Goal: Information Seeking & Learning: Learn about a topic

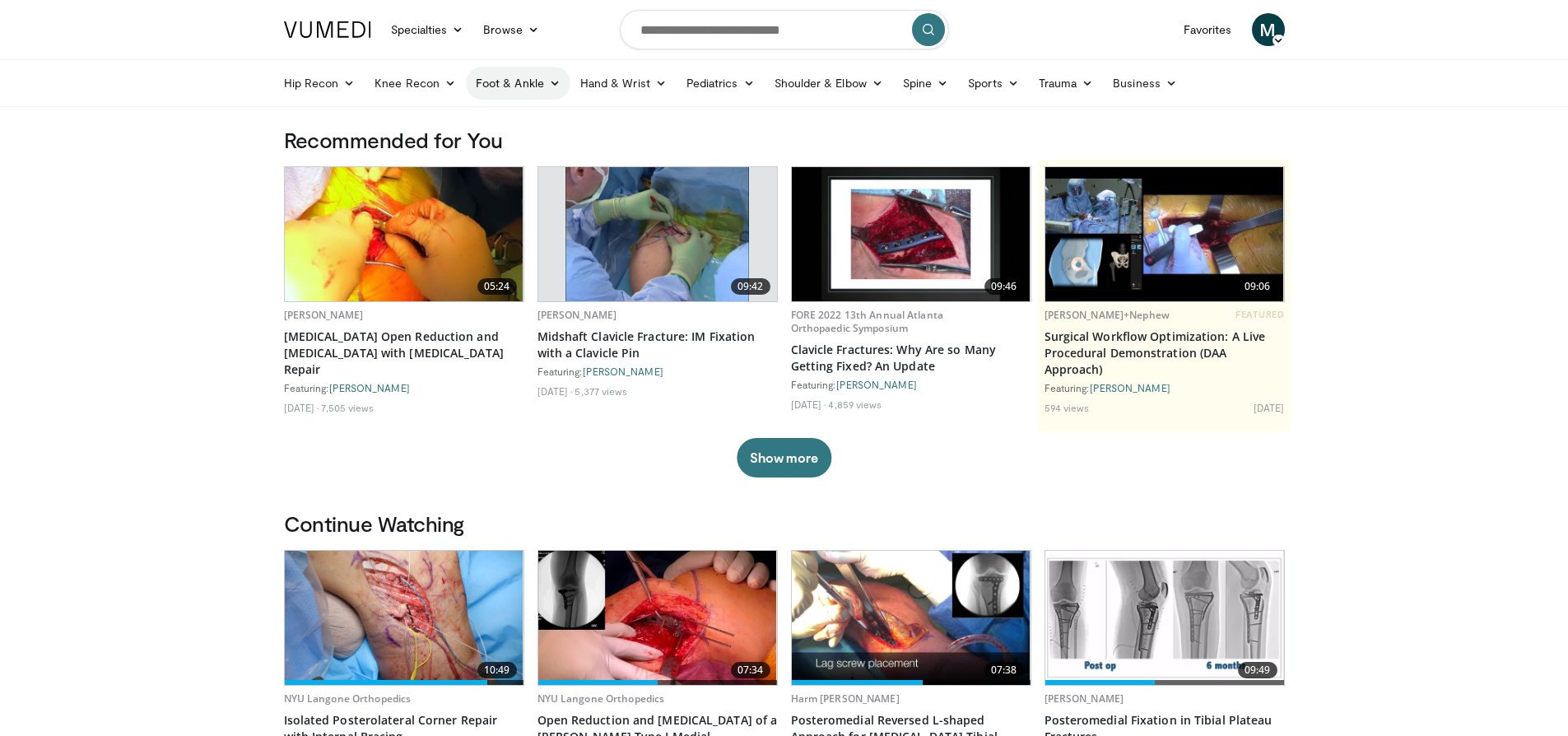
click at [551, 83] on icon at bounding box center [554, 82] width 12 height 12
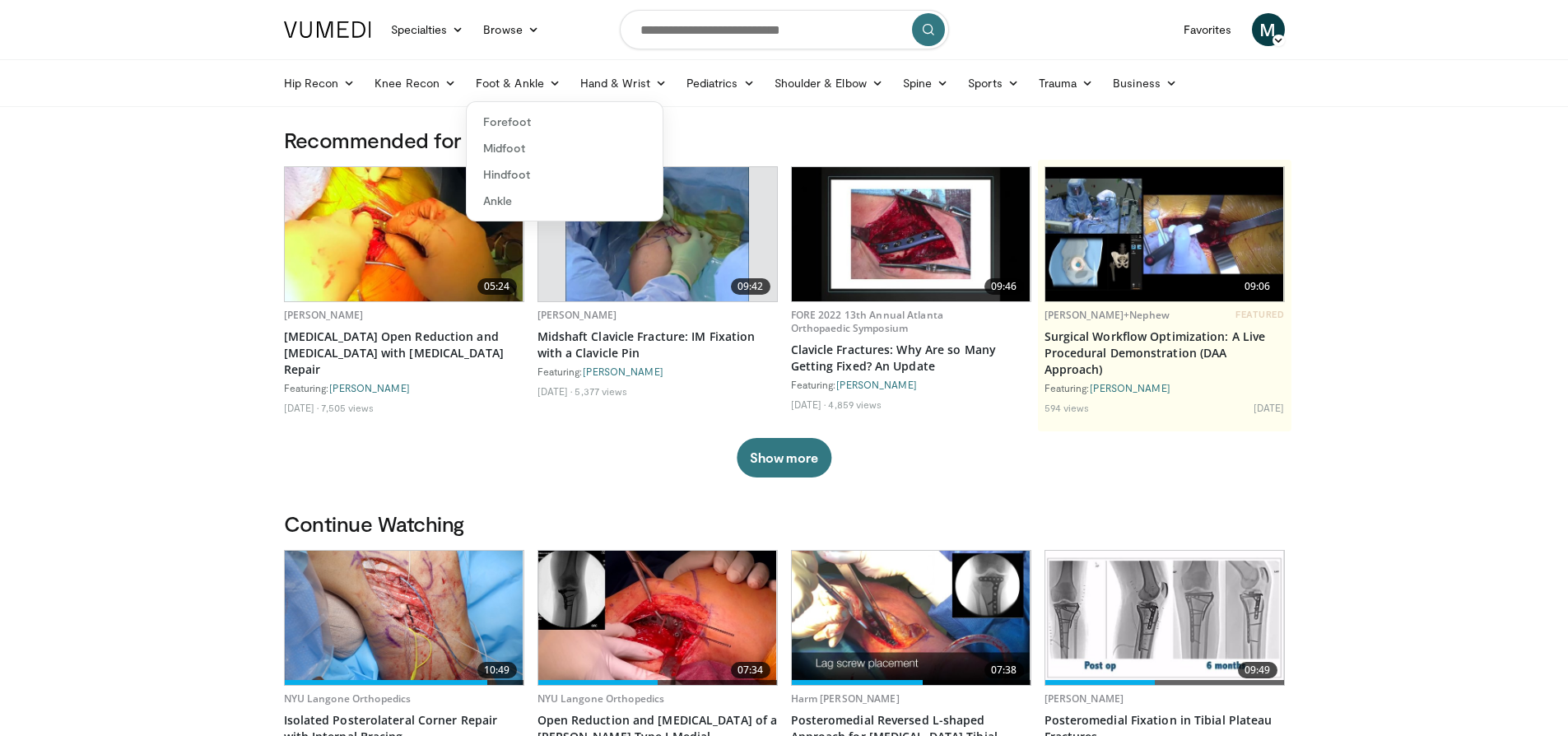
click at [515, 172] on link "Hindfoot" at bounding box center [564, 174] width 196 height 27
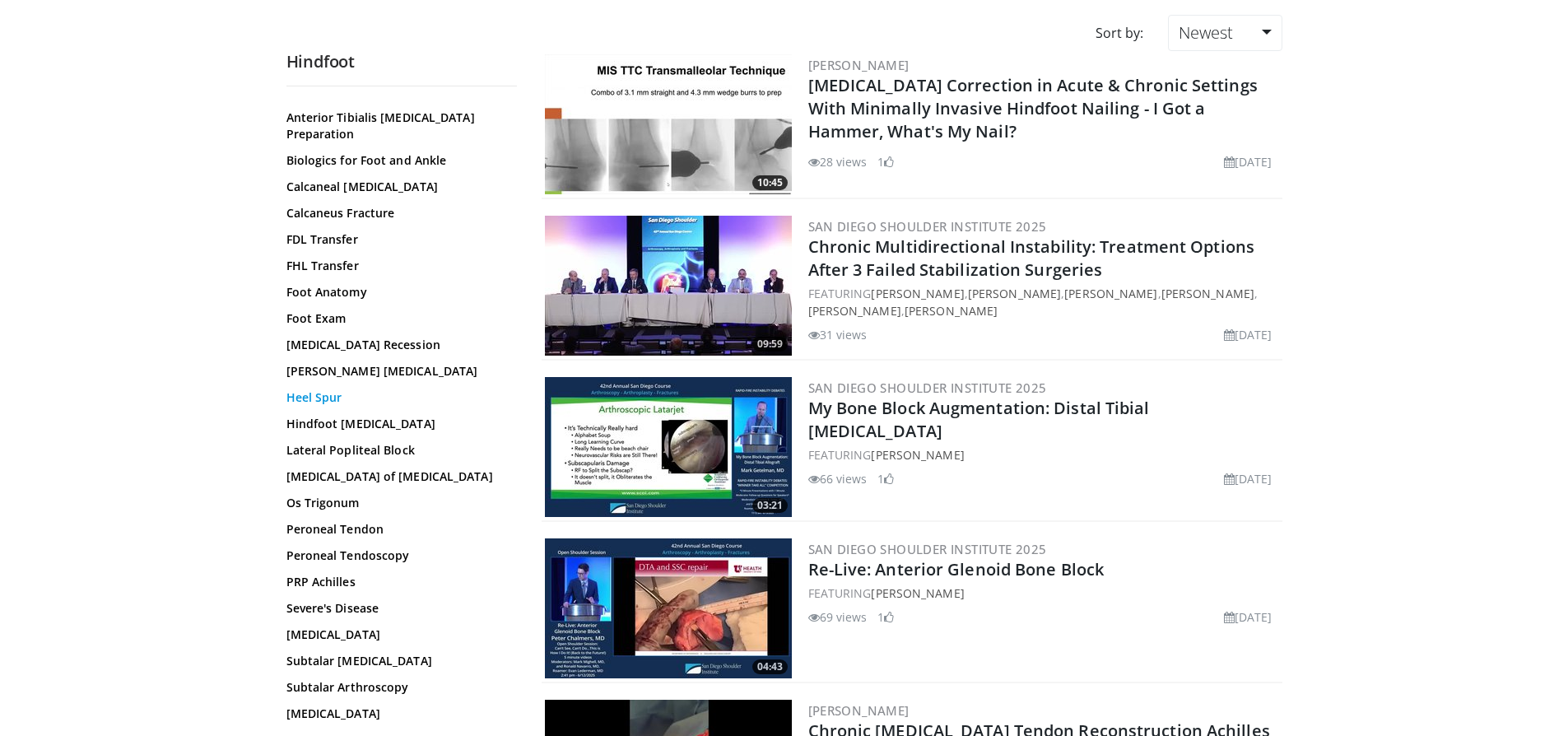
scroll to position [129, 0]
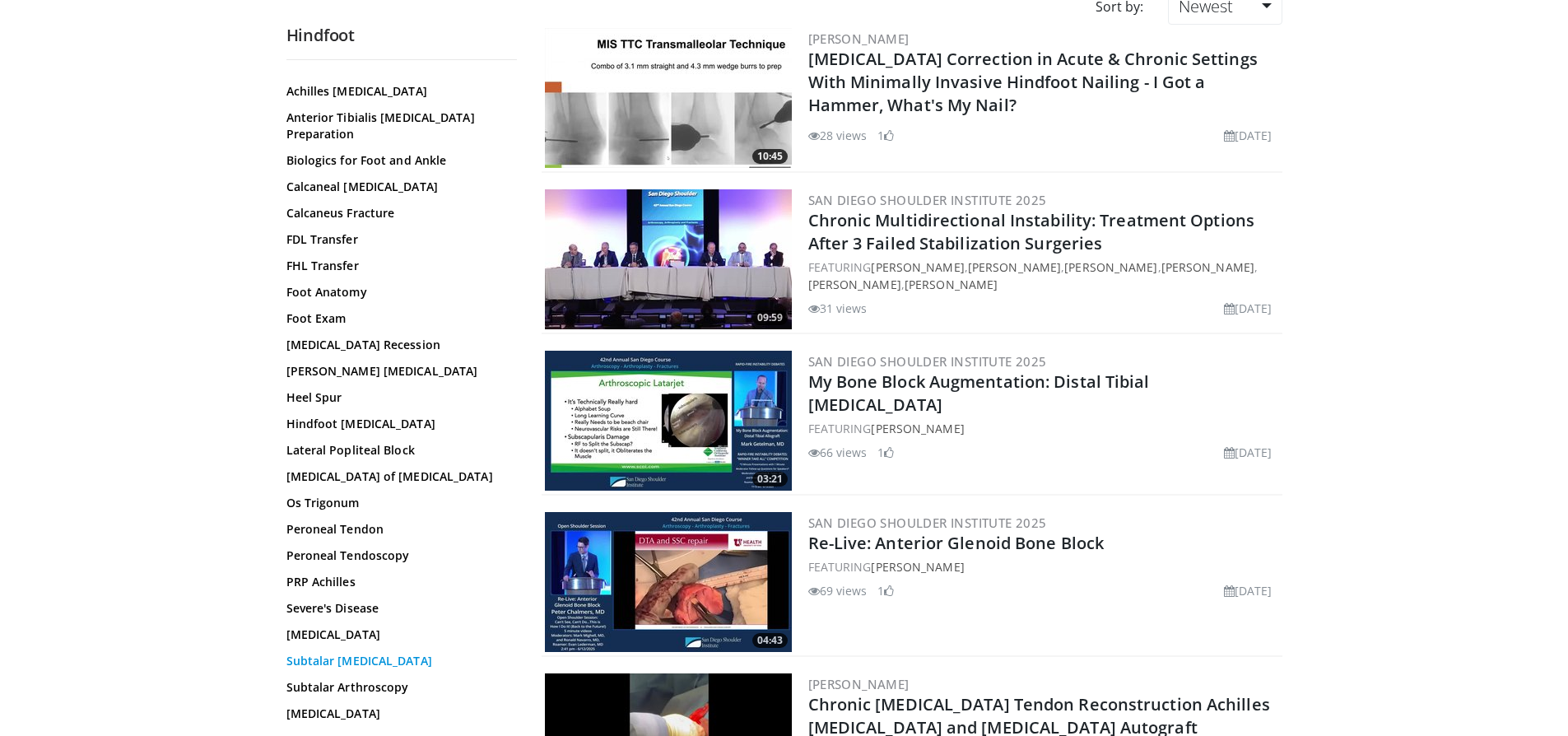
click at [334, 653] on link "Subtalar Arthrodesis" at bounding box center [397, 661] width 222 height 17
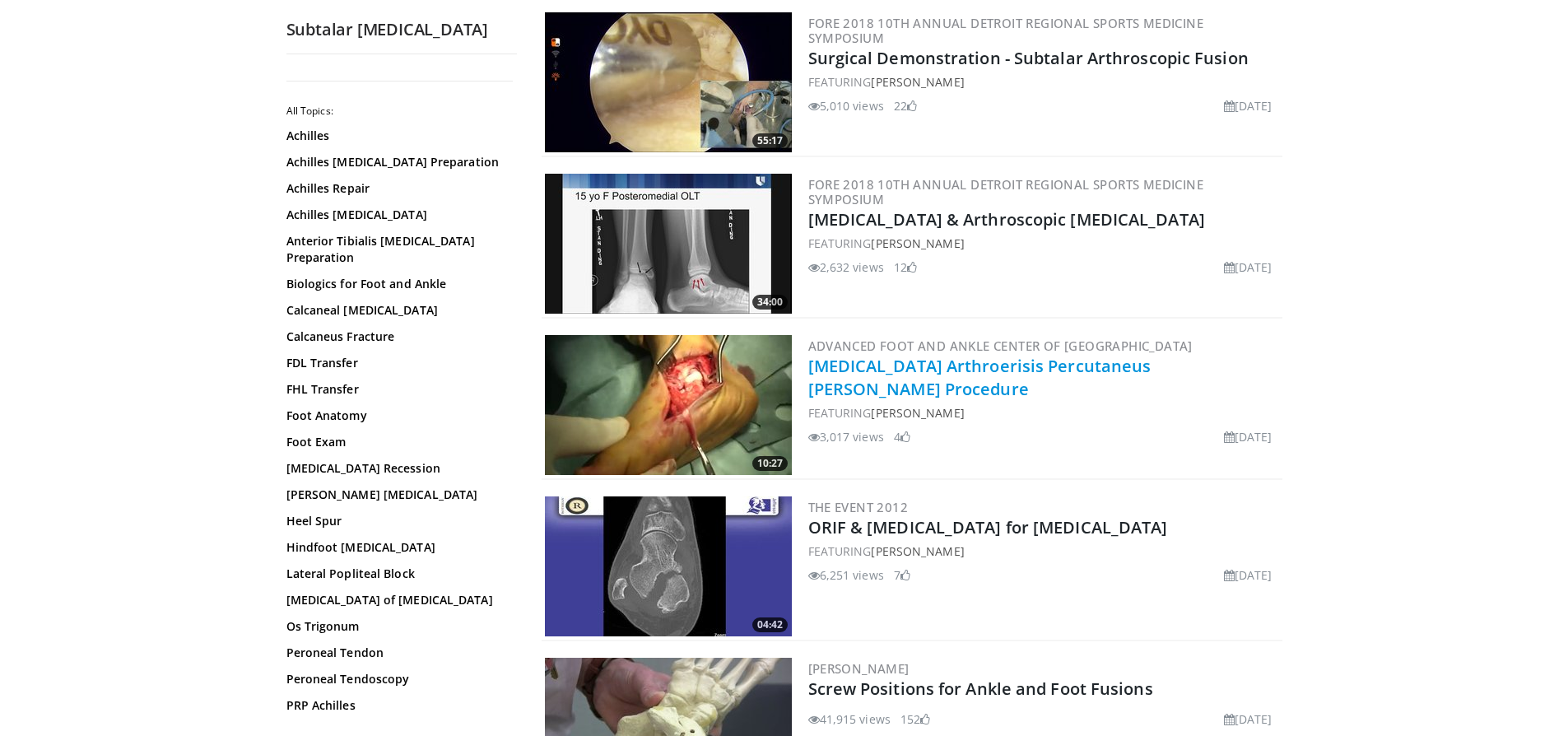
scroll to position [1443, 0]
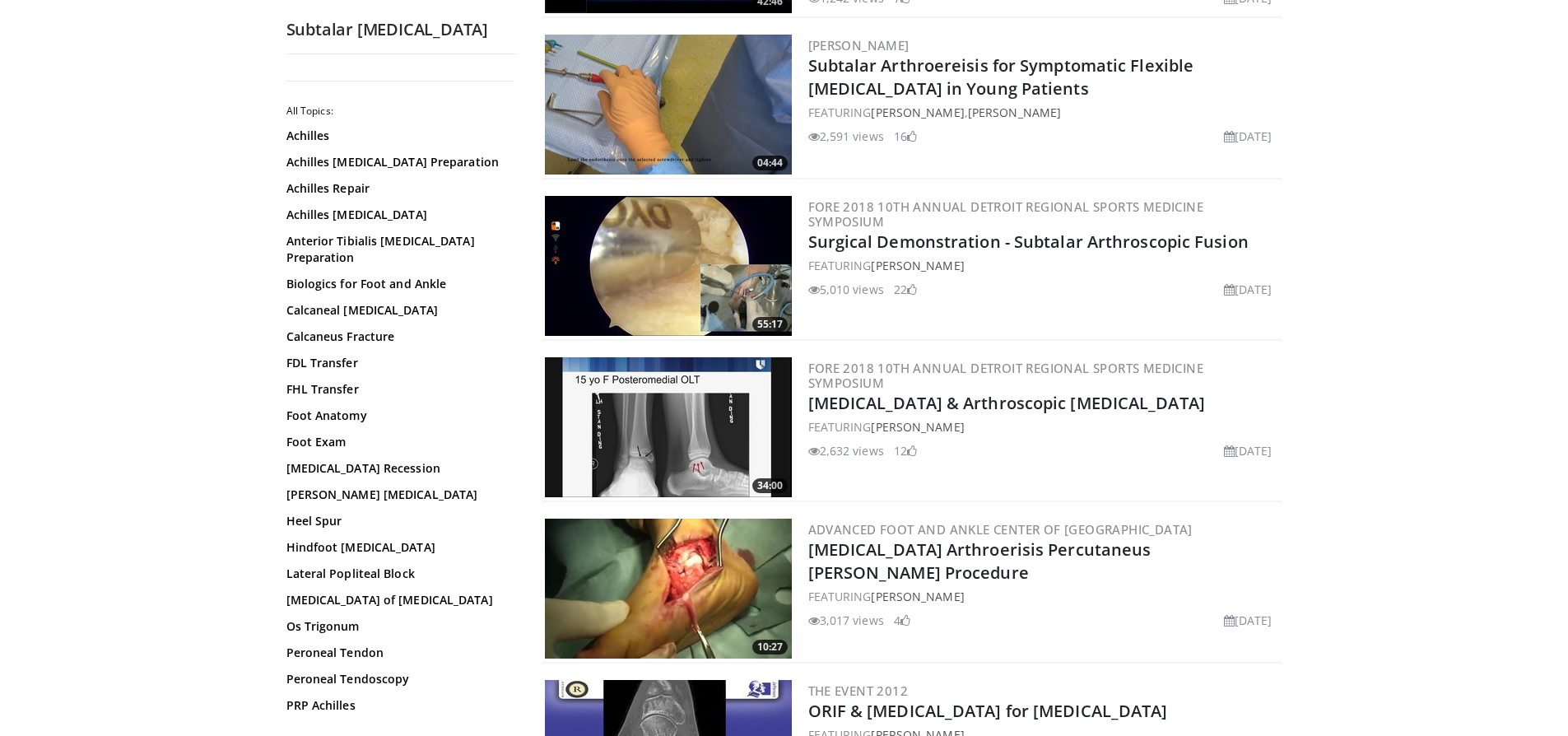
click at [650, 586] on img at bounding box center [668, 589] width 247 height 140
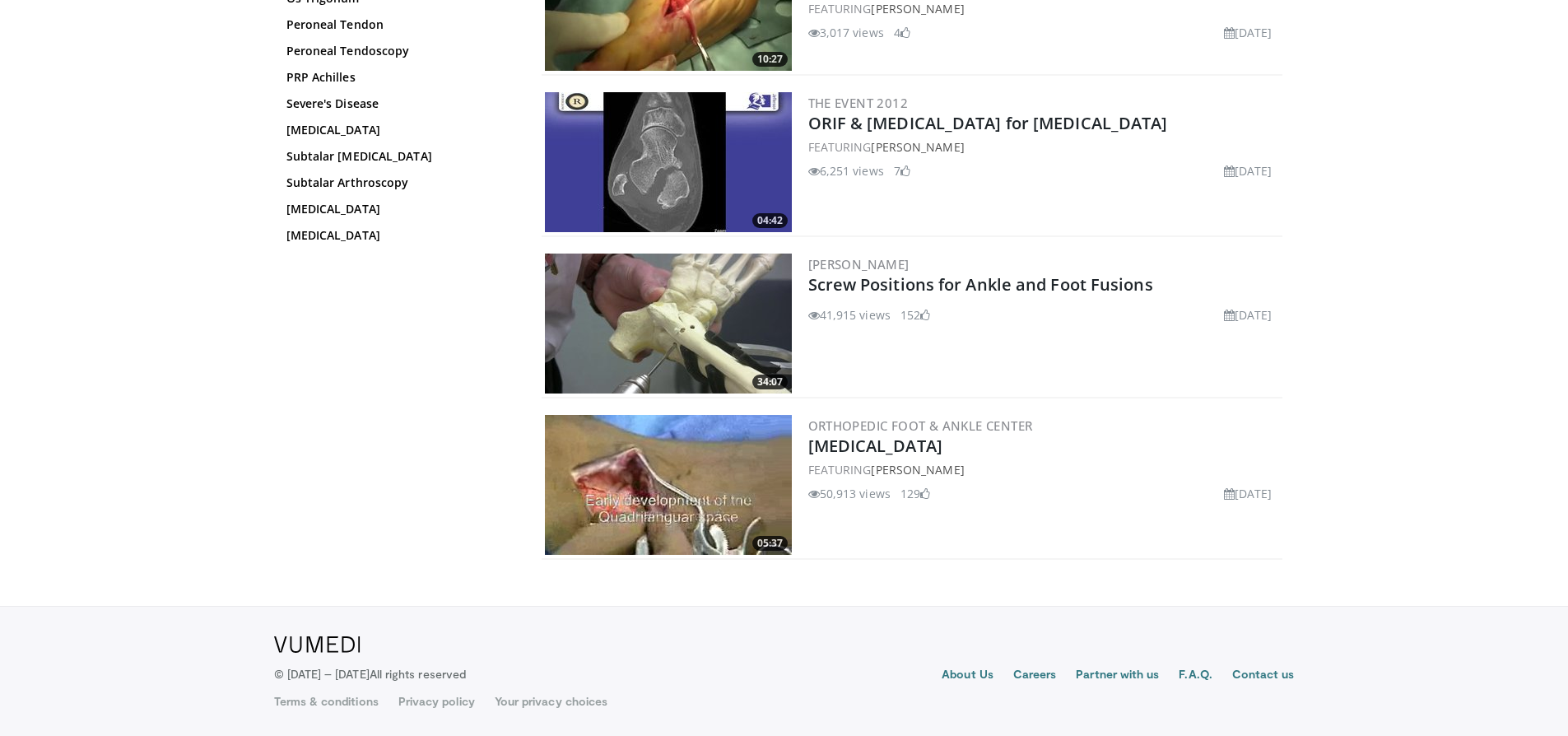
scroll to position [1685, 0]
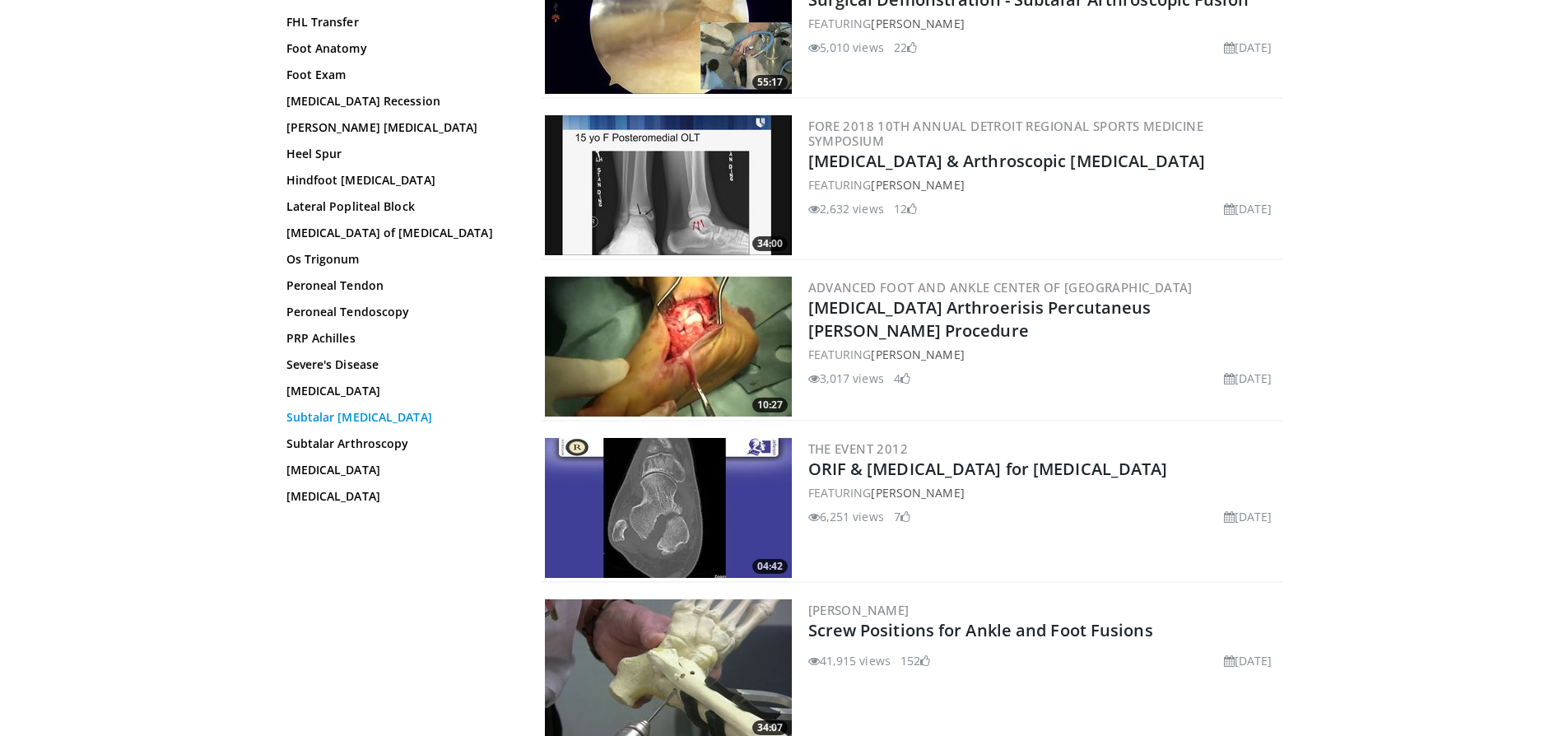
click at [382, 409] on link "Subtalar [MEDICAL_DATA]" at bounding box center [397, 417] width 222 height 17
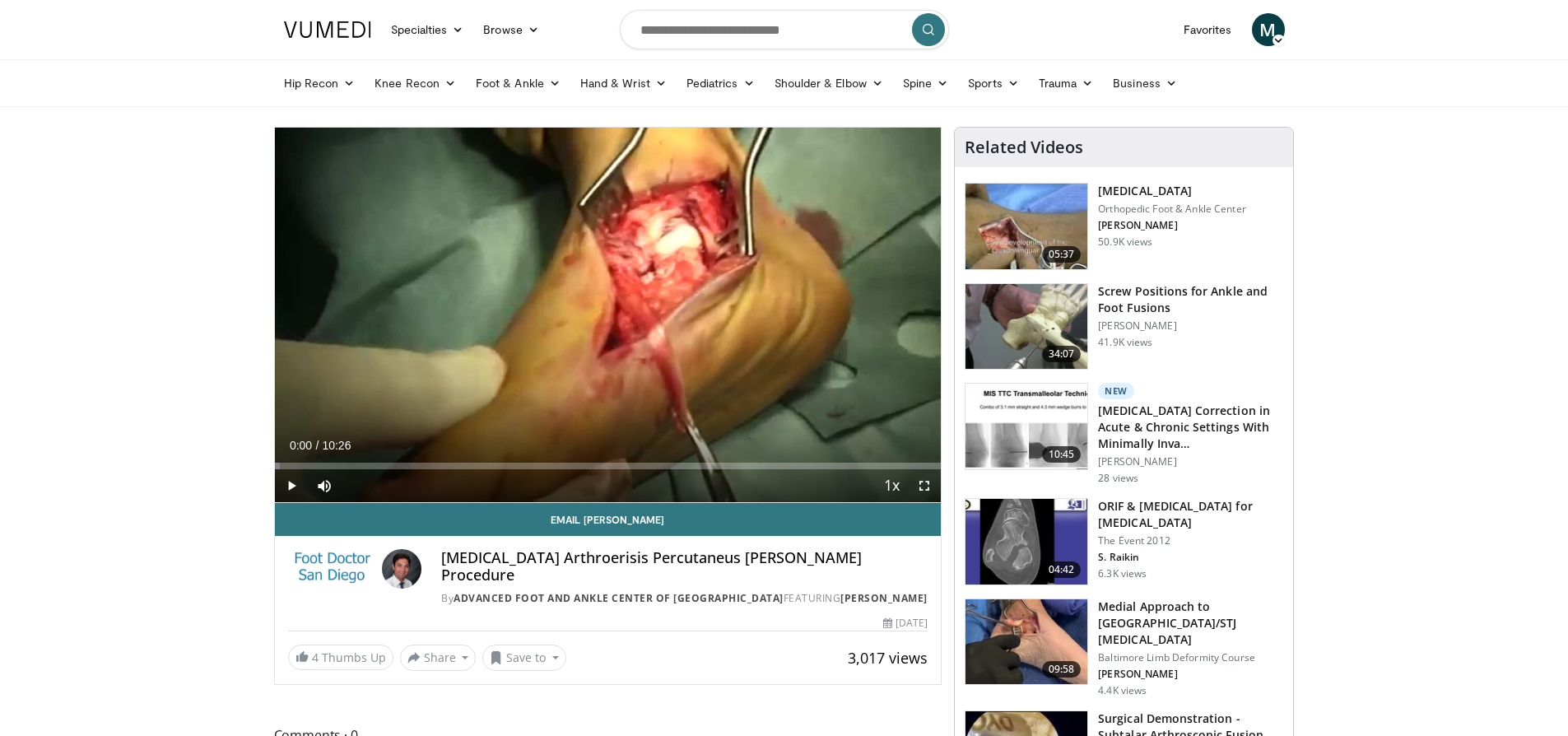
click at [927, 484] on span "Video Player" at bounding box center [923, 485] width 33 height 33
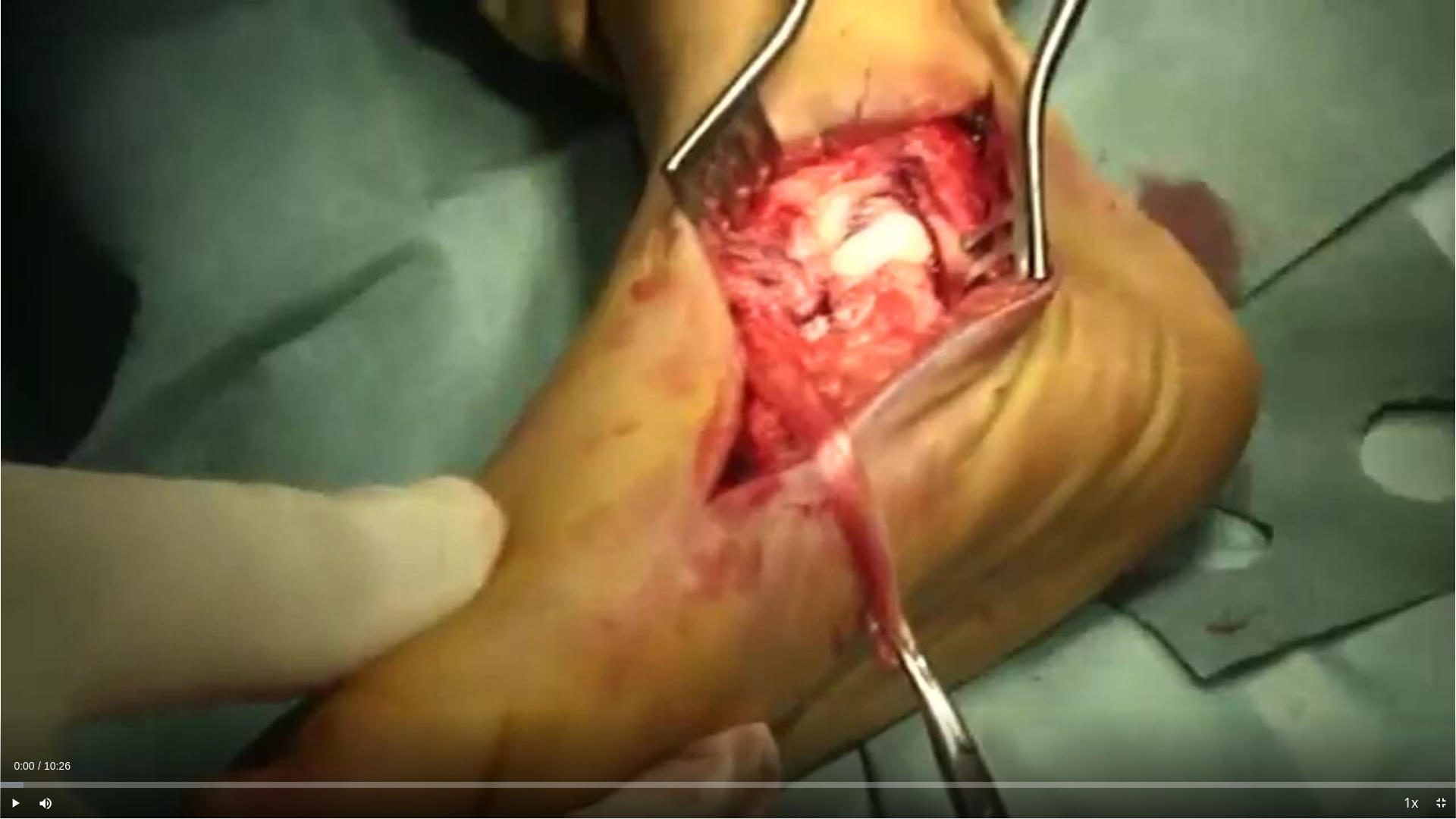
click at [11, 688] on span "Video Player" at bounding box center [15, 803] width 30 height 30
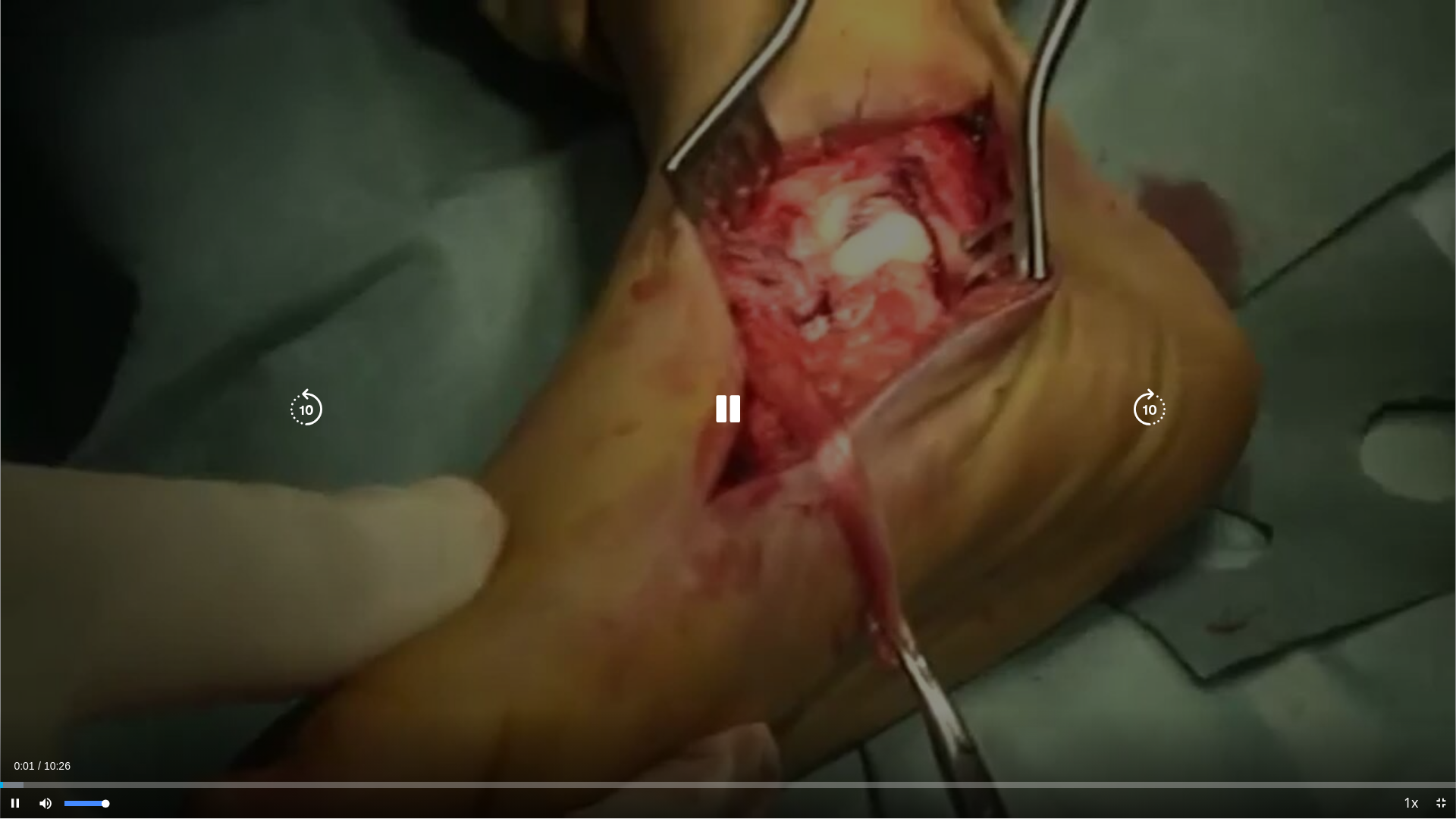
drag, startPoint x: 113, startPoint y: 802, endPoint x: 104, endPoint y: 804, distance: 9.2
click at [104, 688] on div "Mute 95%" at bounding box center [83, 803] width 106 height 30
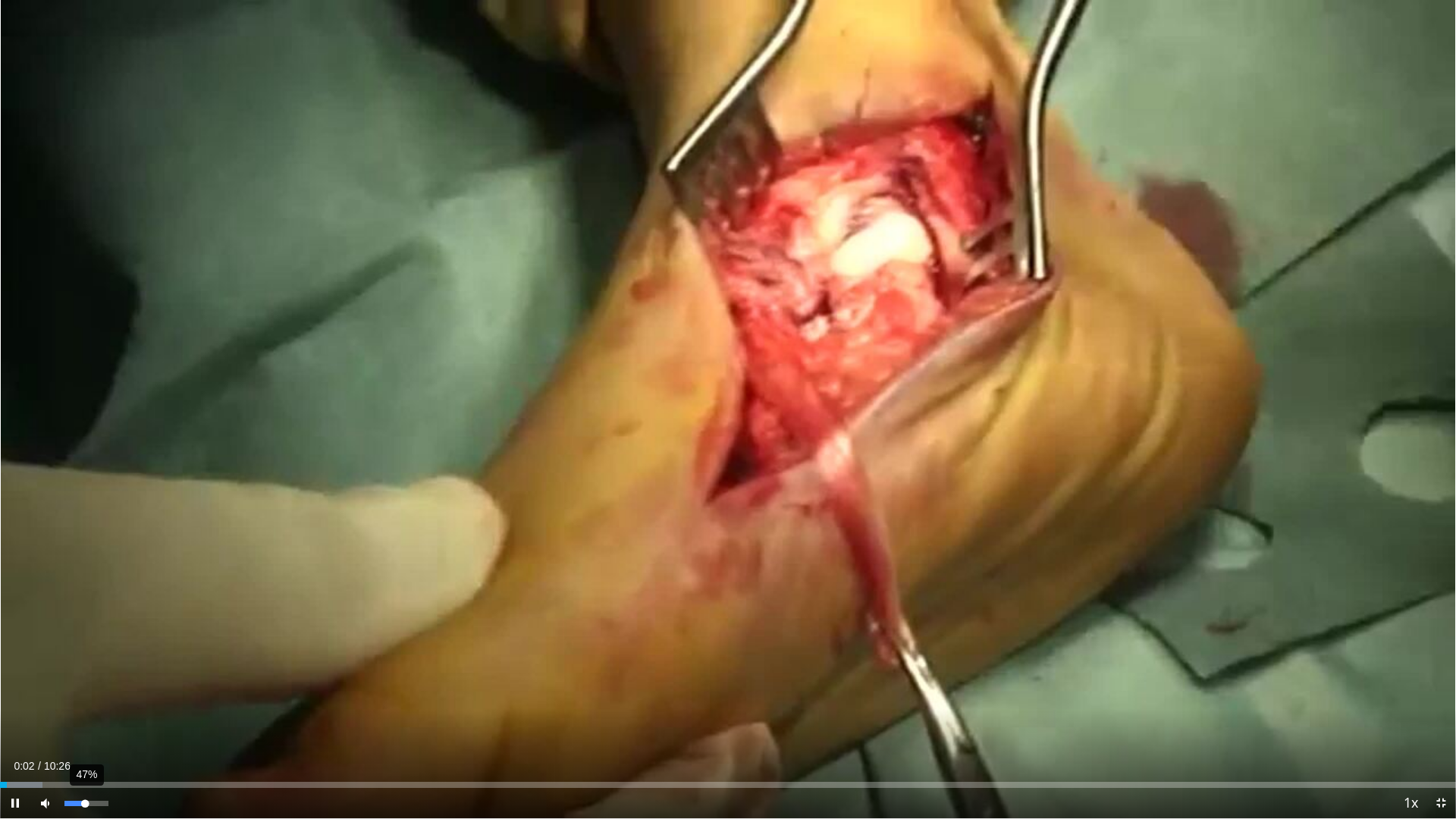
drag, startPoint x: 103, startPoint y: 804, endPoint x: 83, endPoint y: 808, distance: 20.4
click at [84, 688] on div "Volume Level" at bounding box center [74, 804] width 20 height 6
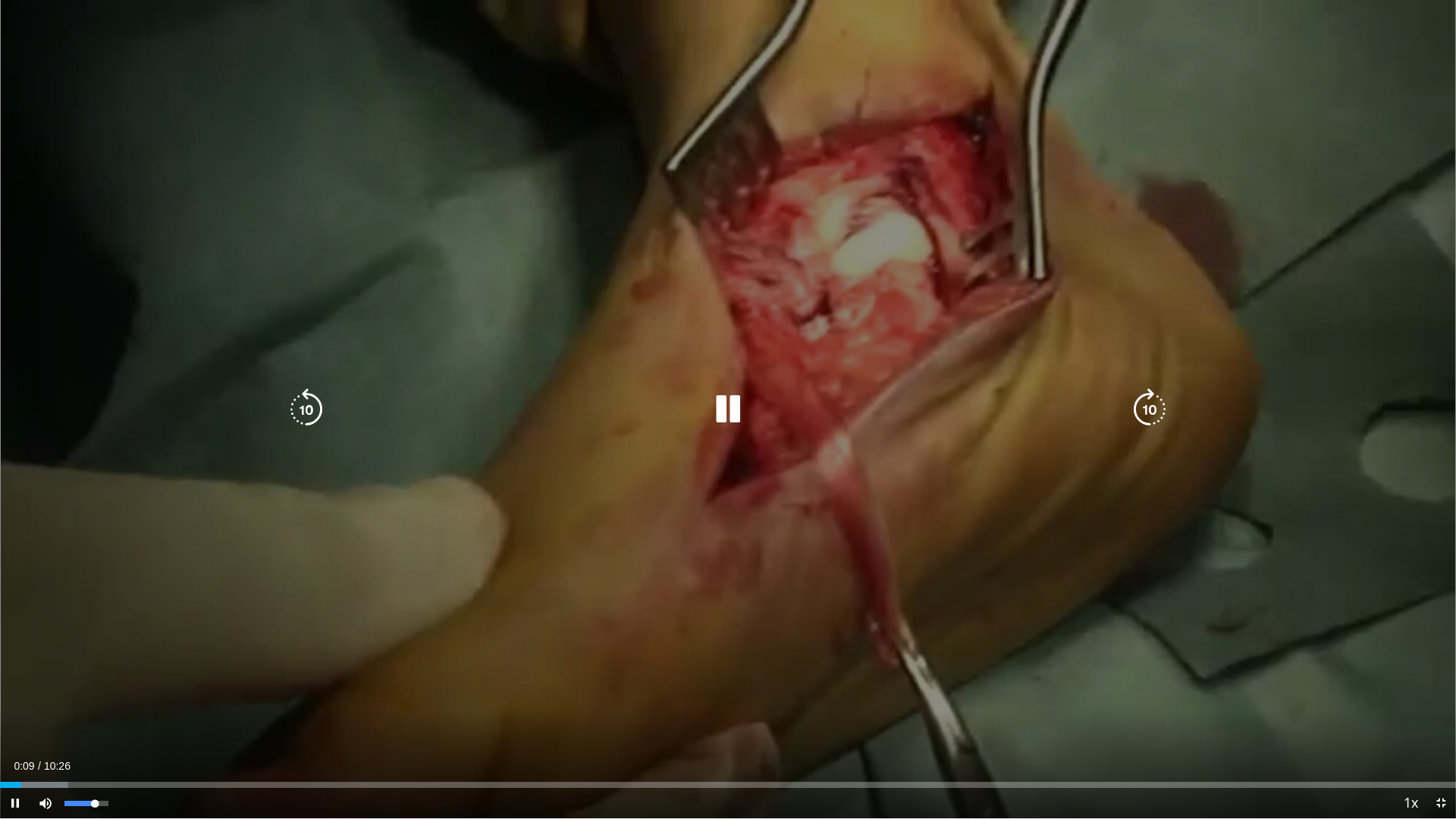
drag, startPoint x: 82, startPoint y: 804, endPoint x: 94, endPoint y: 804, distance: 12.0
click at [95, 688] on video-js "**********" at bounding box center [728, 410] width 1456 height 819
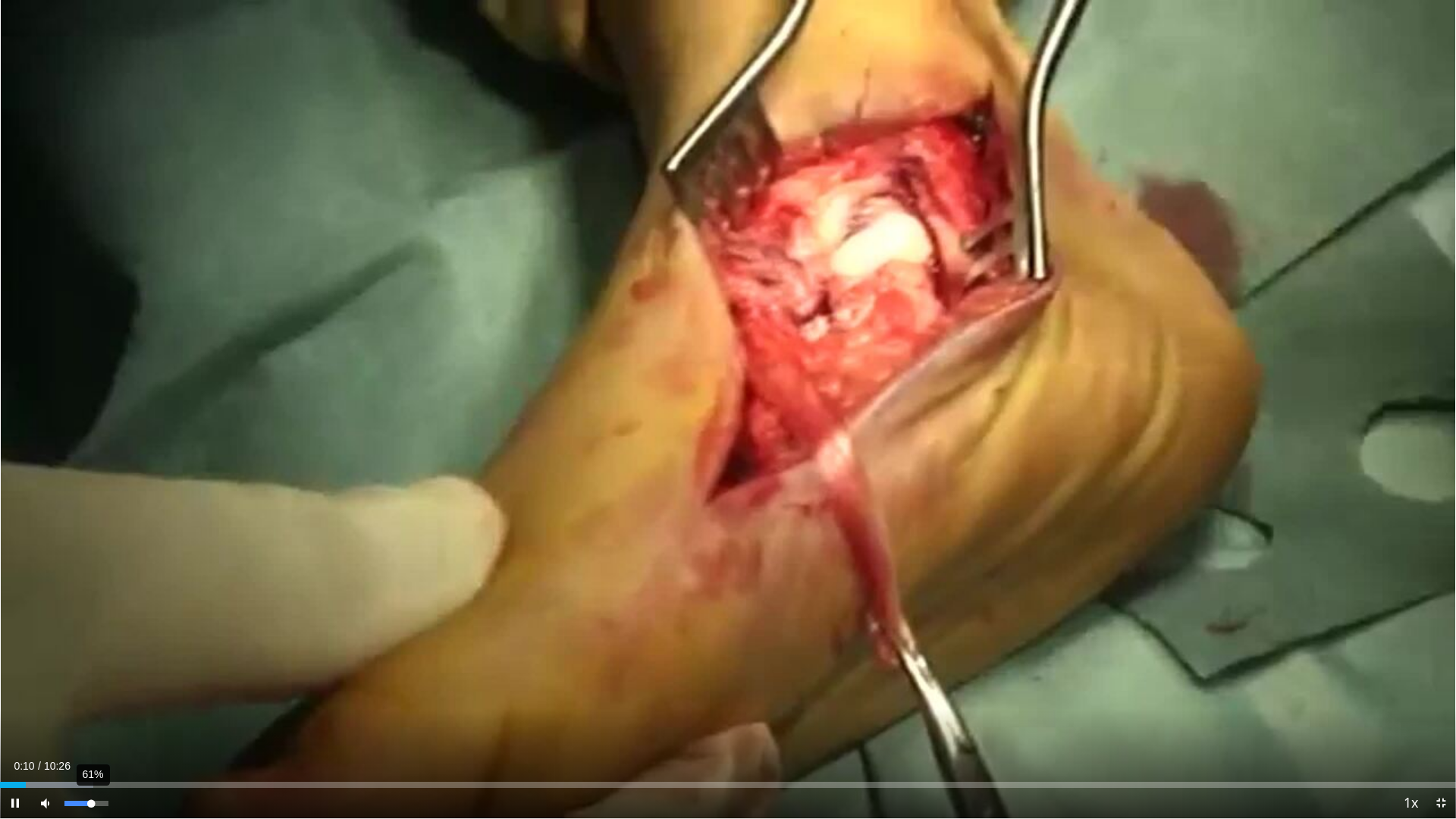
click at [91, 688] on div "Volume Level" at bounding box center [77, 804] width 27 height 6
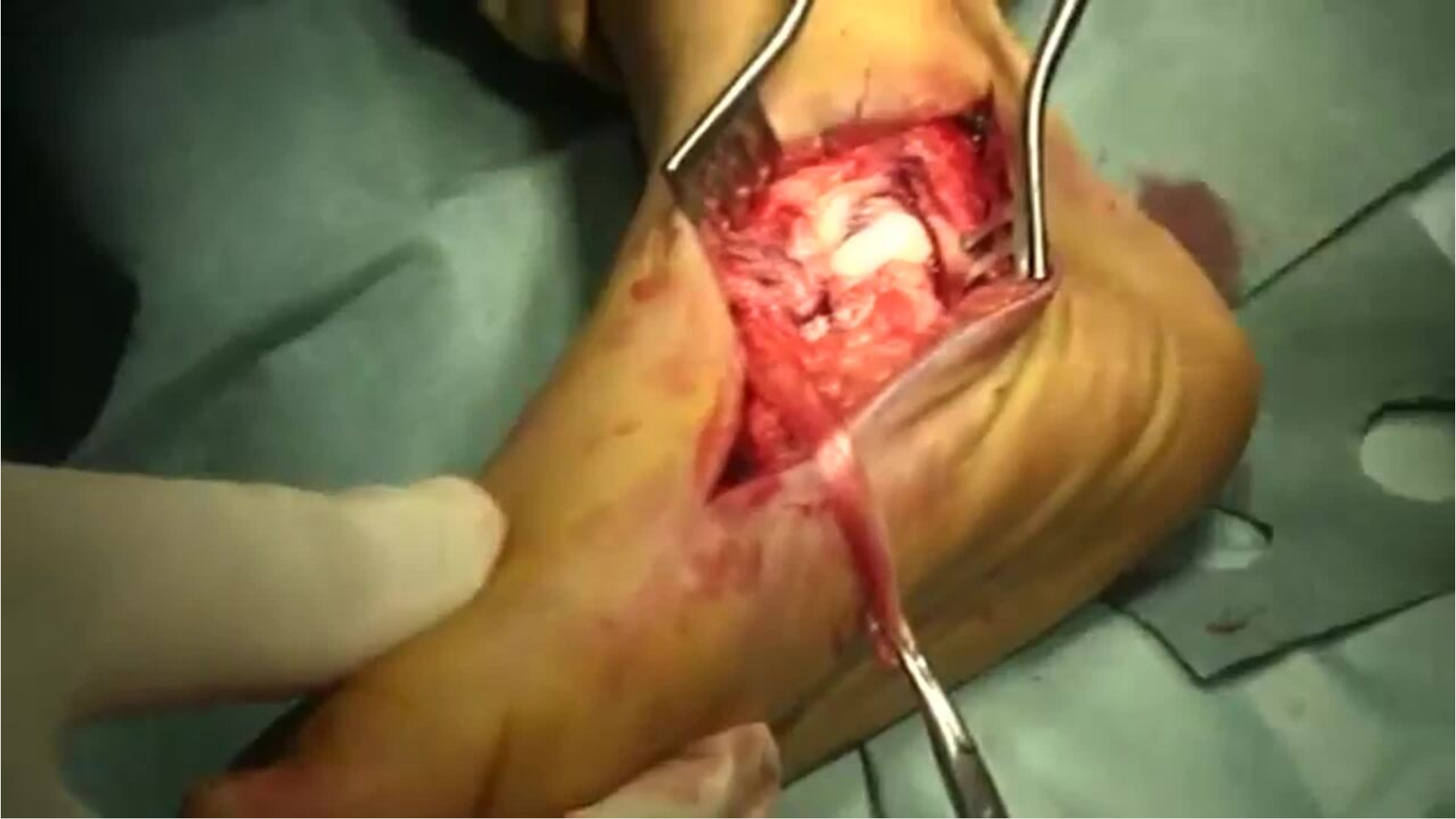
click at [113, 688] on video-js "**********" at bounding box center [728, 410] width 1456 height 819
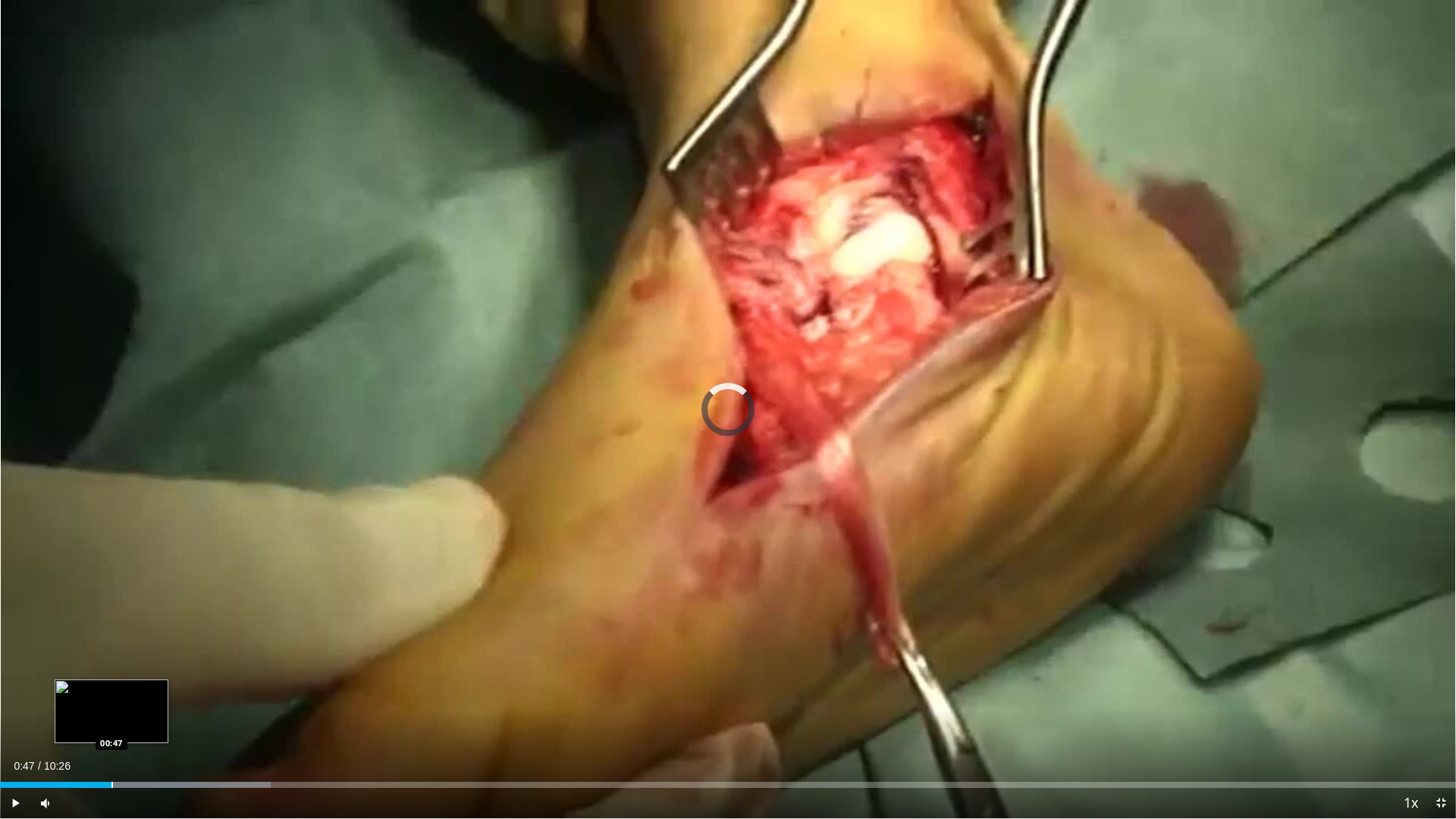
click at [112, 688] on div "Progress Bar" at bounding box center [113, 784] width 2 height 6
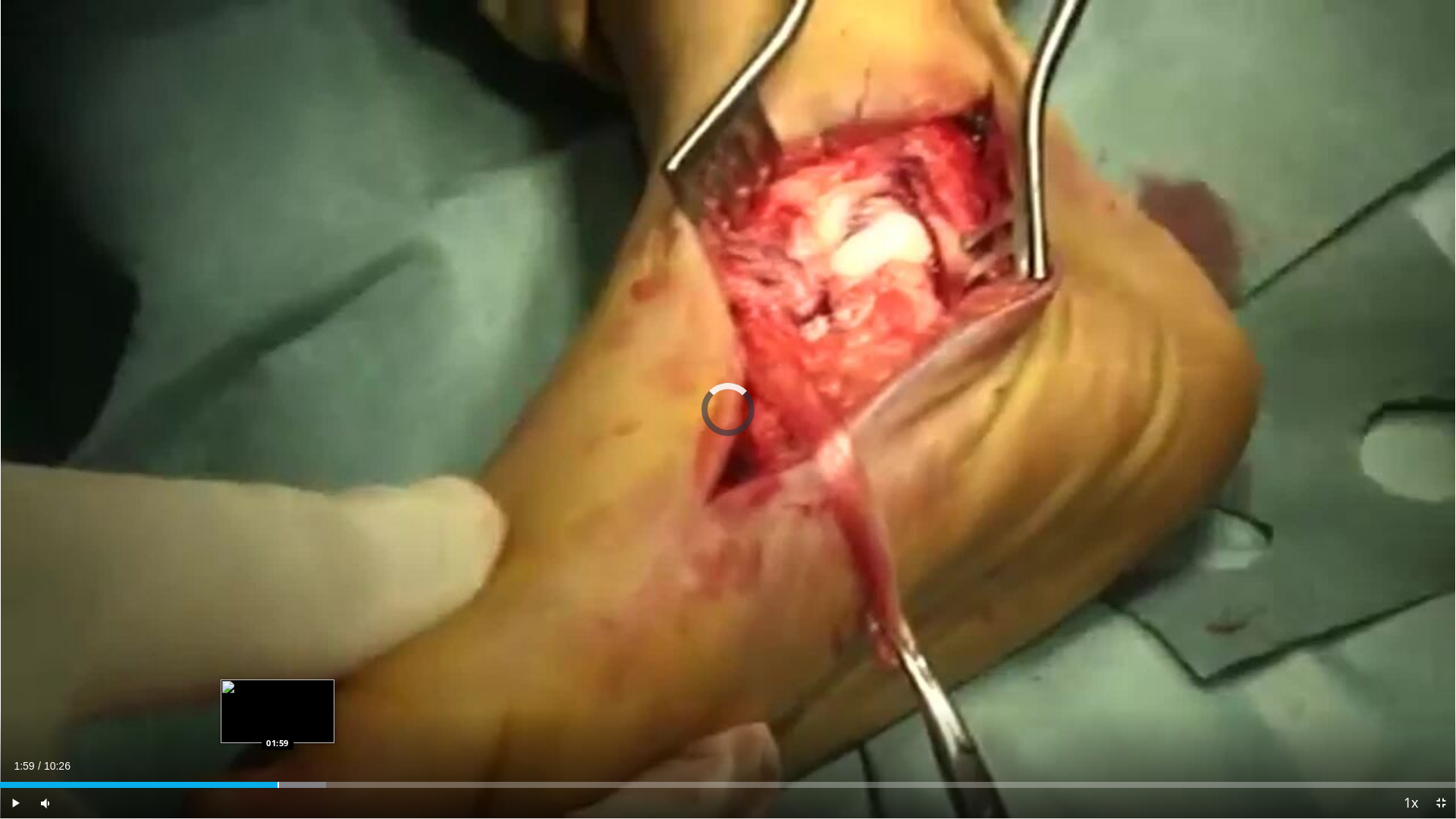
click at [277, 688] on div "Progress Bar" at bounding box center [278, 784] width 2 height 6
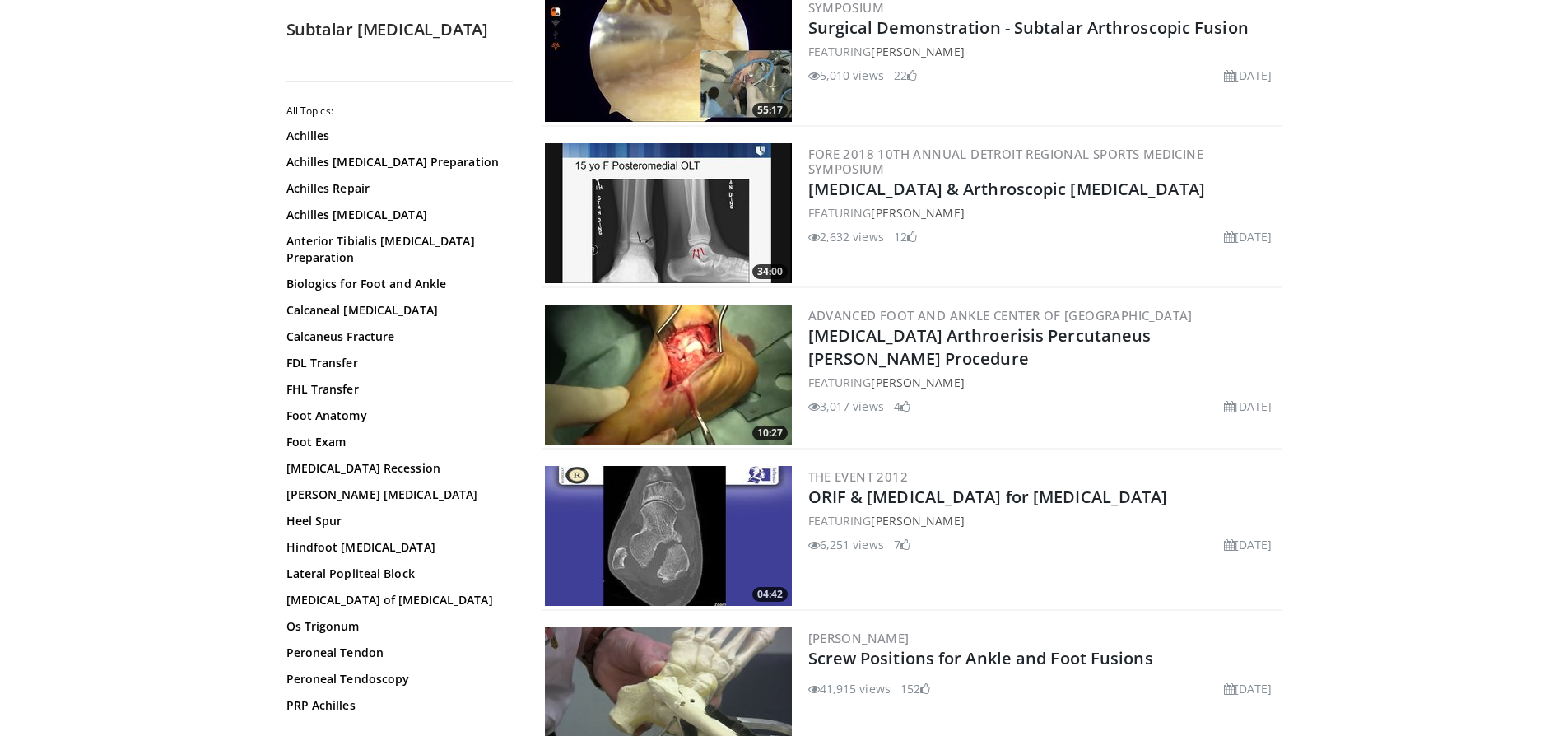
scroll to position [1660, 0]
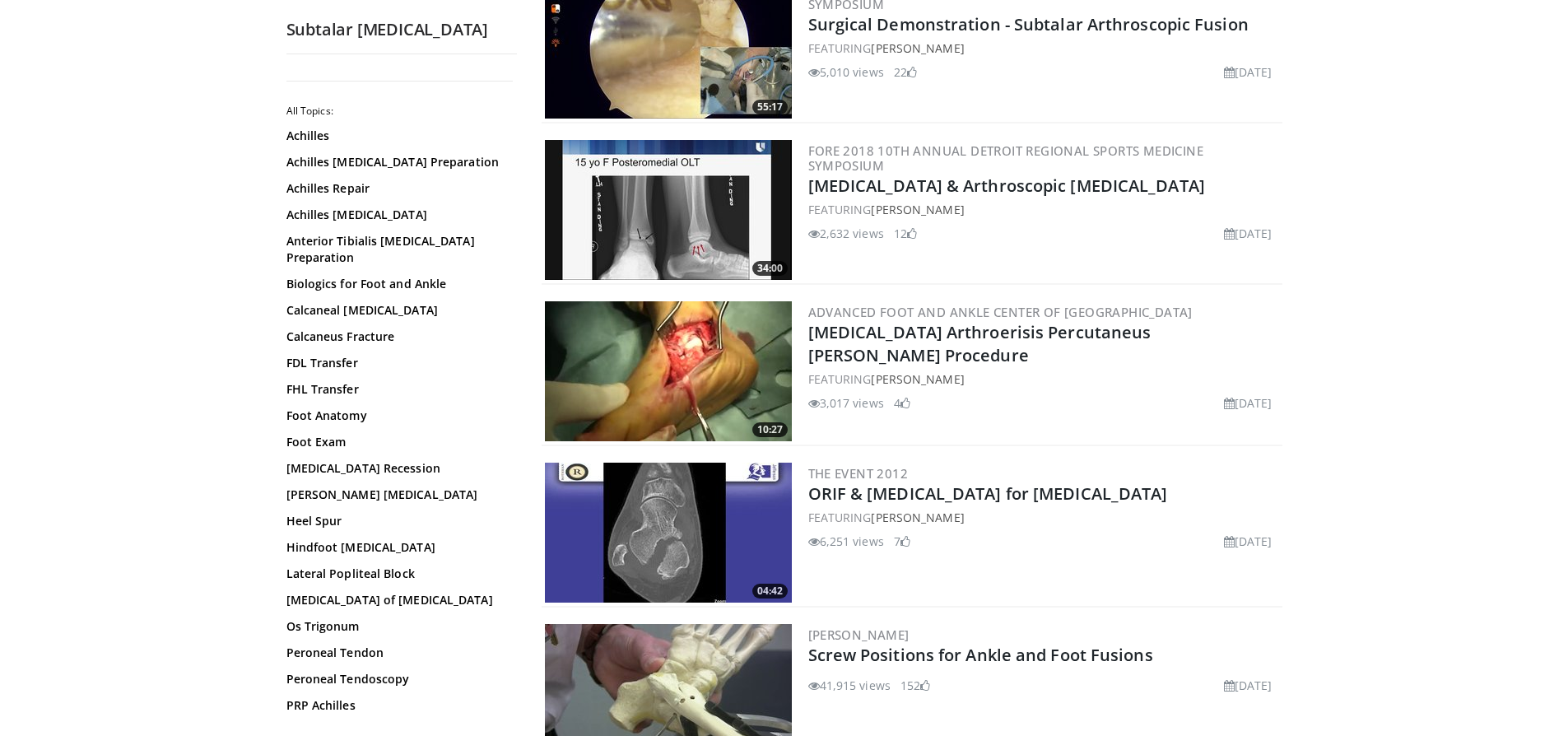
click at [645, 525] on img at bounding box center [668, 532] width 247 height 140
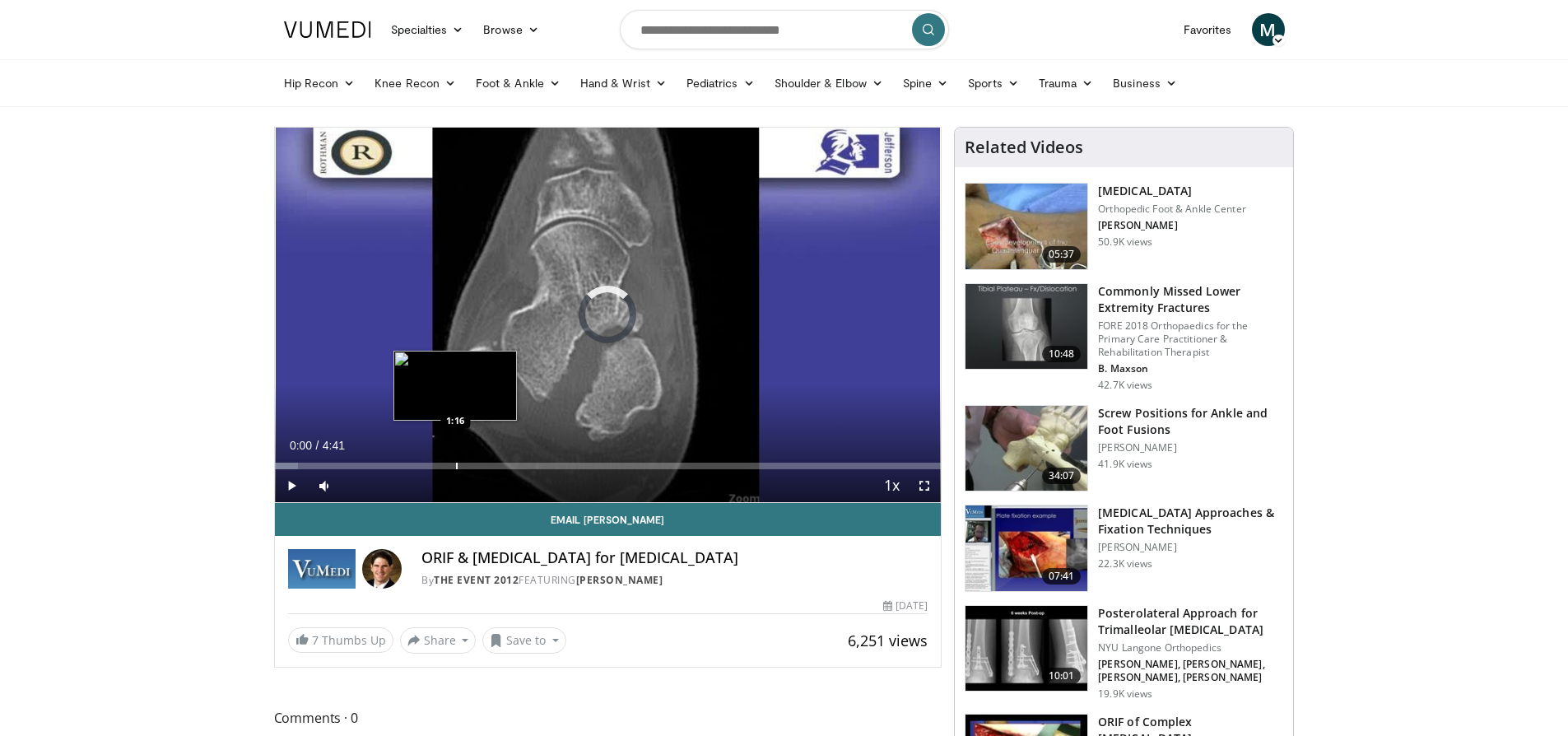
click at [456, 467] on div "Progress Bar" at bounding box center [457, 465] width 2 height 6
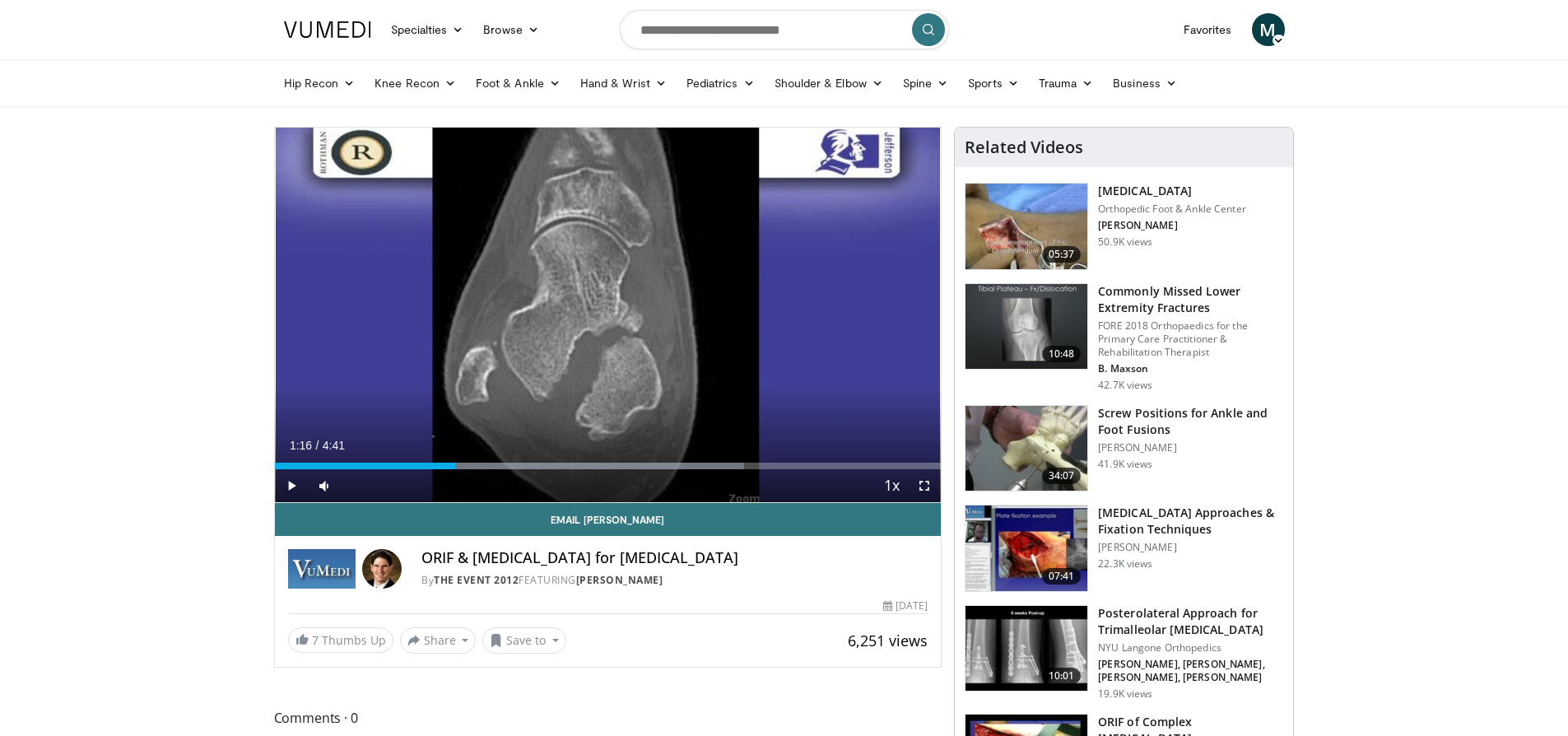
drag, startPoint x: 288, startPoint y: 481, endPoint x: 296, endPoint y: 487, distance: 10.0
click at [288, 482] on span "Video Player" at bounding box center [290, 485] width 33 height 33
click at [369, 484] on div "Volume Level" at bounding box center [357, 485] width 26 height 6
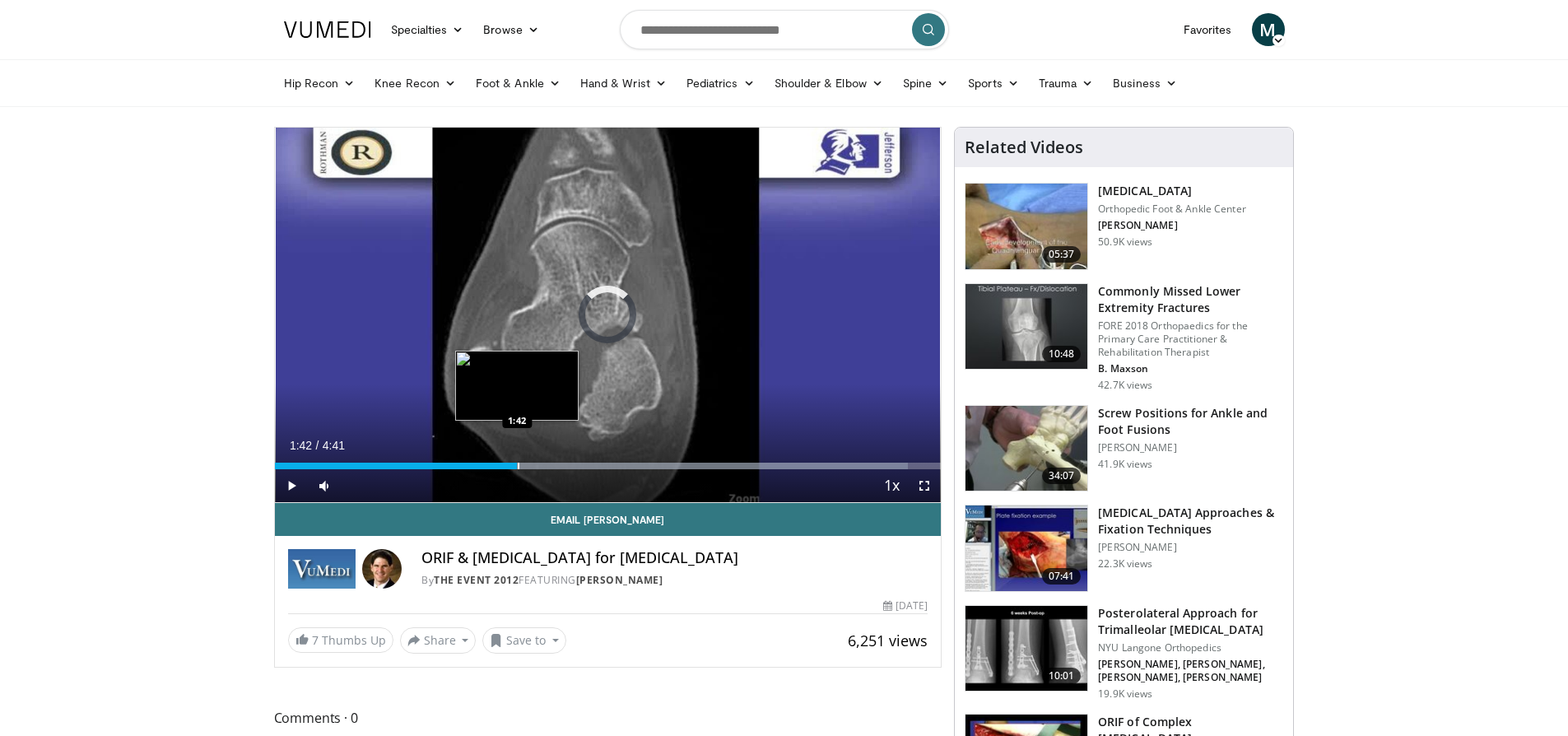
click at [518, 465] on div "Progress Bar" at bounding box center [519, 465] width 2 height 6
click at [567, 466] on div "Progress Bar" at bounding box center [568, 465] width 2 height 6
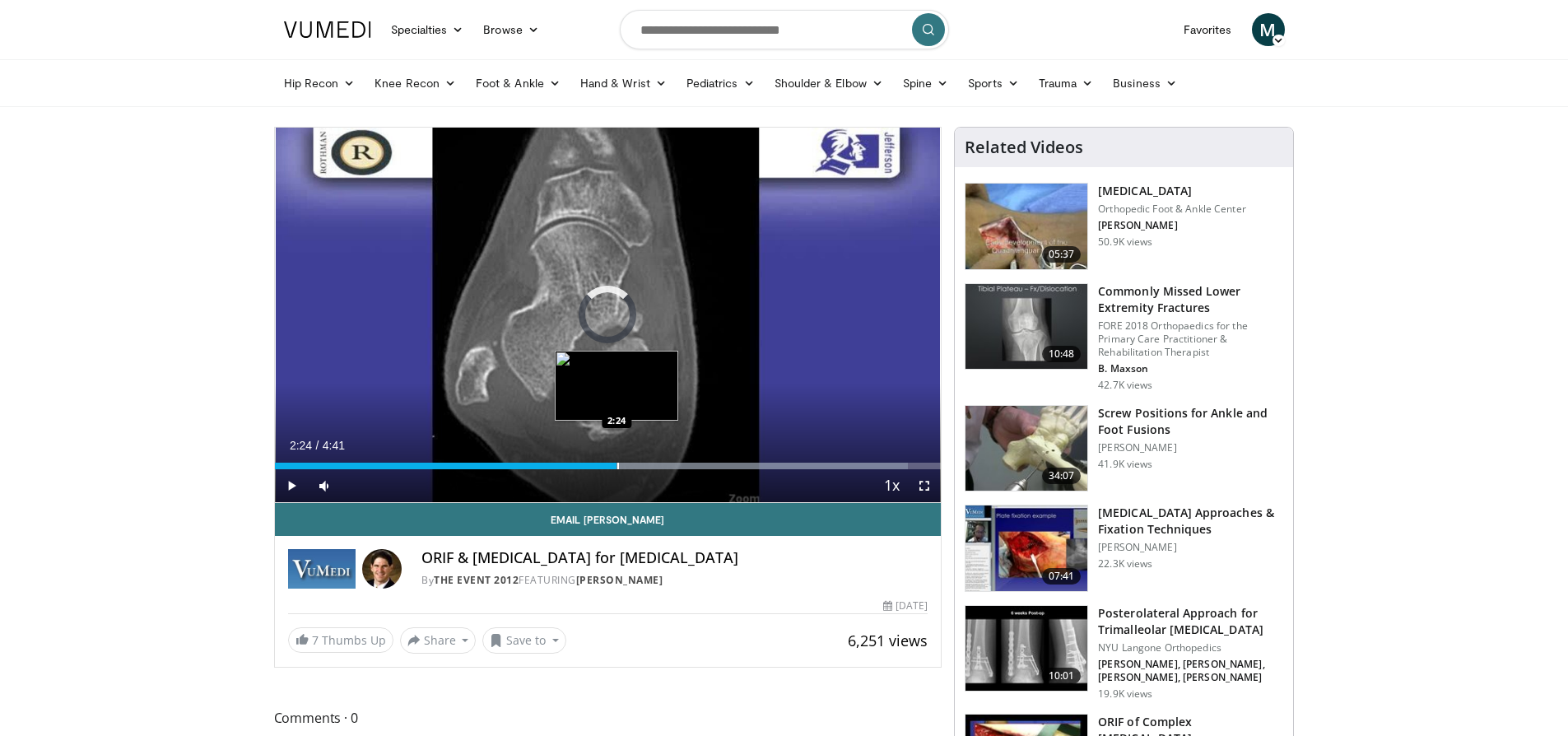
drag, startPoint x: 616, startPoint y: 466, endPoint x: 632, endPoint y: 466, distance: 16.0
click at [618, 466] on div "Progress Bar" at bounding box center [618, 465] width 2 height 6
click at [668, 464] on div "Progress Bar" at bounding box center [667, 465] width 2 height 6
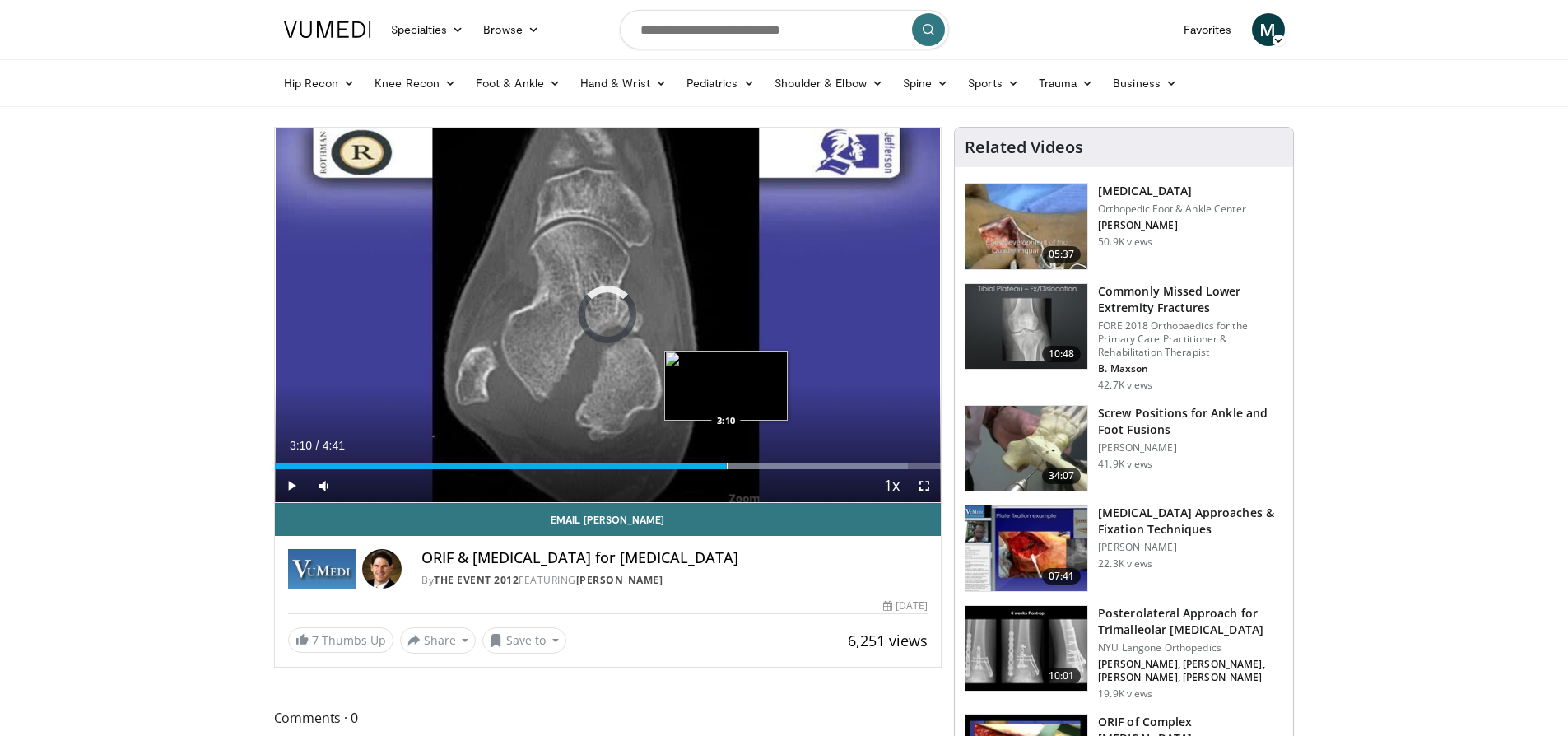
click at [727, 467] on div "Progress Bar" at bounding box center [728, 465] width 2 height 6
click at [763, 468] on div "Progress Bar" at bounding box center [764, 465] width 2 height 6
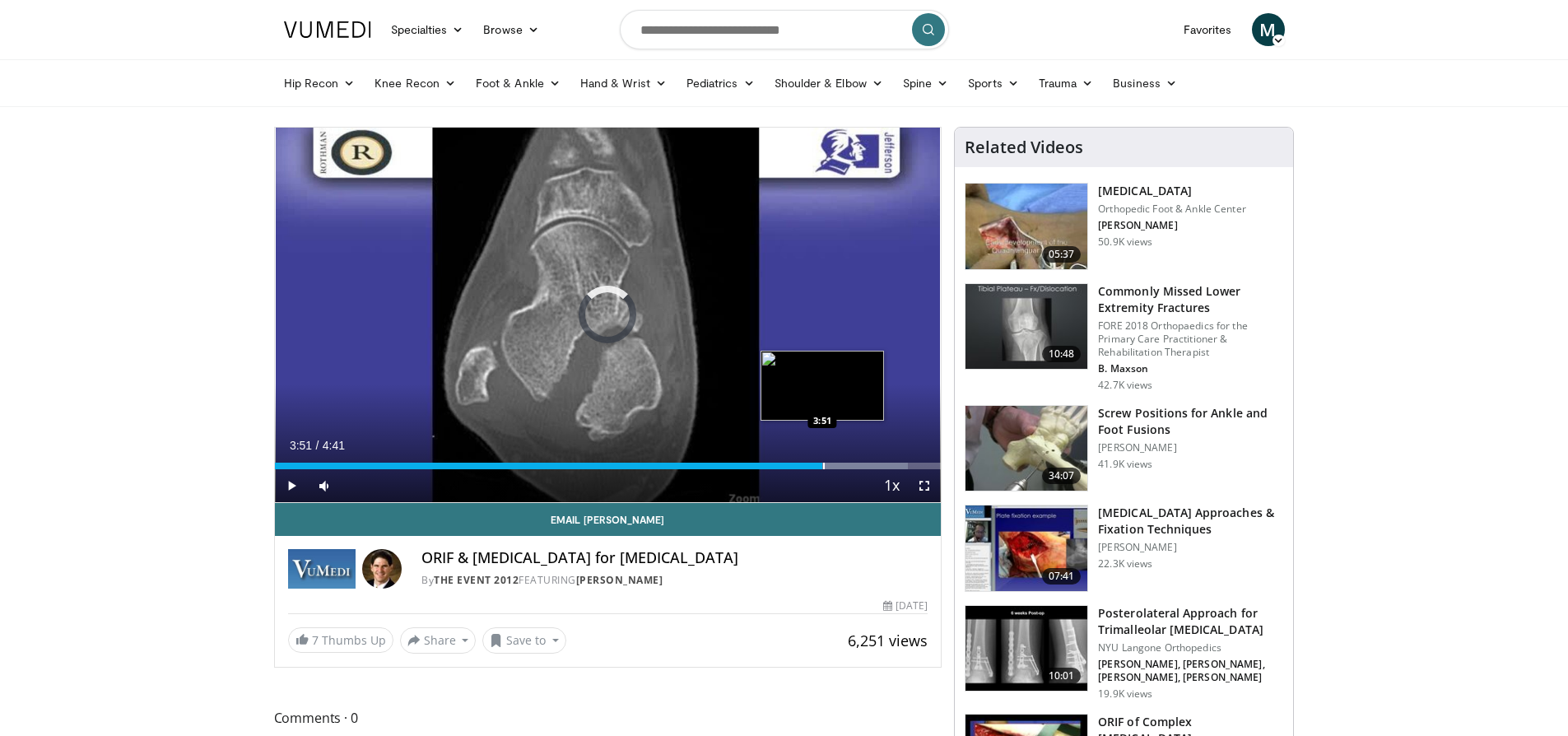
click at [823, 464] on div "Progress Bar" at bounding box center [824, 465] width 2 height 6
click at [863, 466] on div "Progress Bar" at bounding box center [864, 465] width 2 height 6
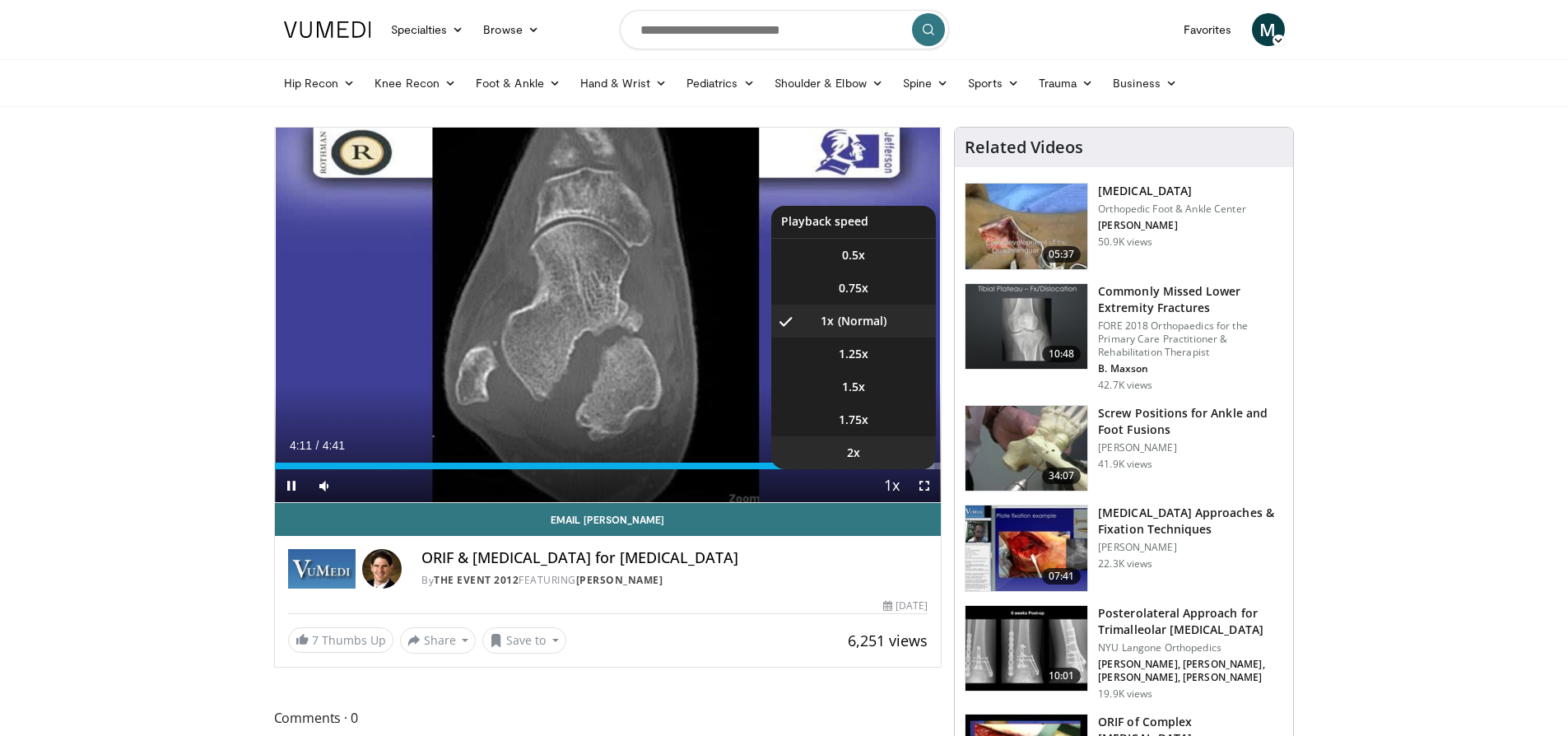
click at [894, 463] on li "2x" at bounding box center [854, 453] width 165 height 33
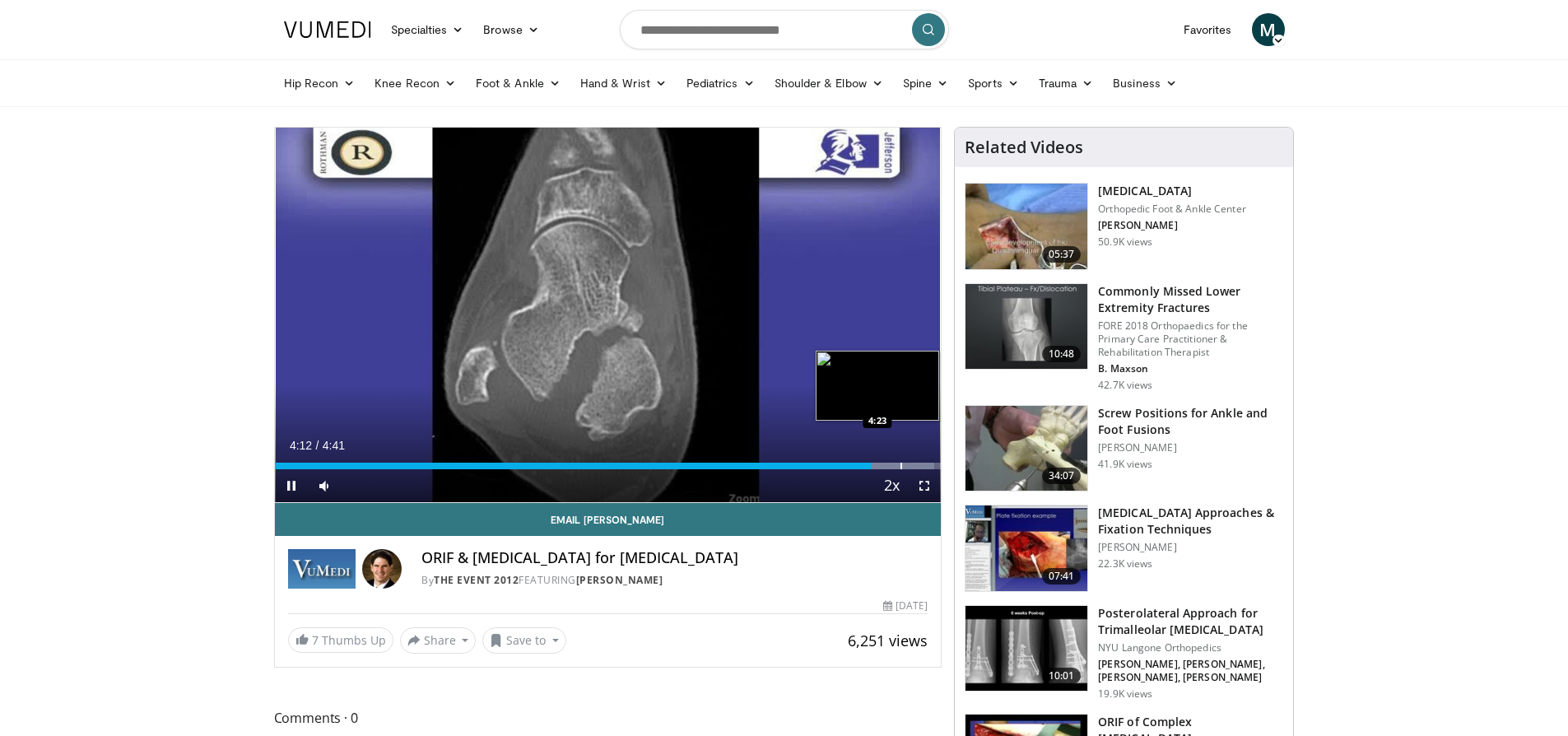
click at [900, 466] on div "Progress Bar" at bounding box center [901, 465] width 2 height 6
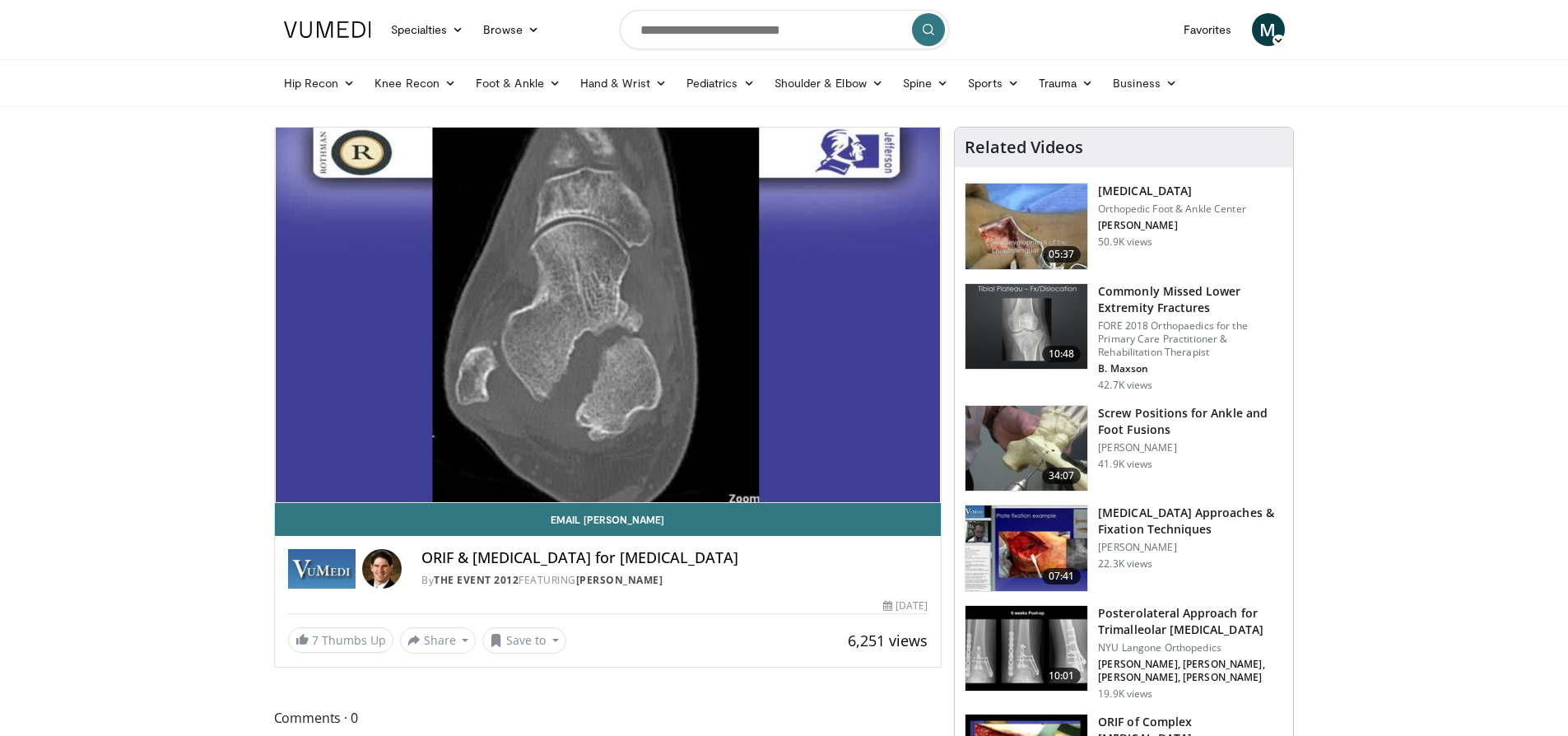
scroll to position [277, 0]
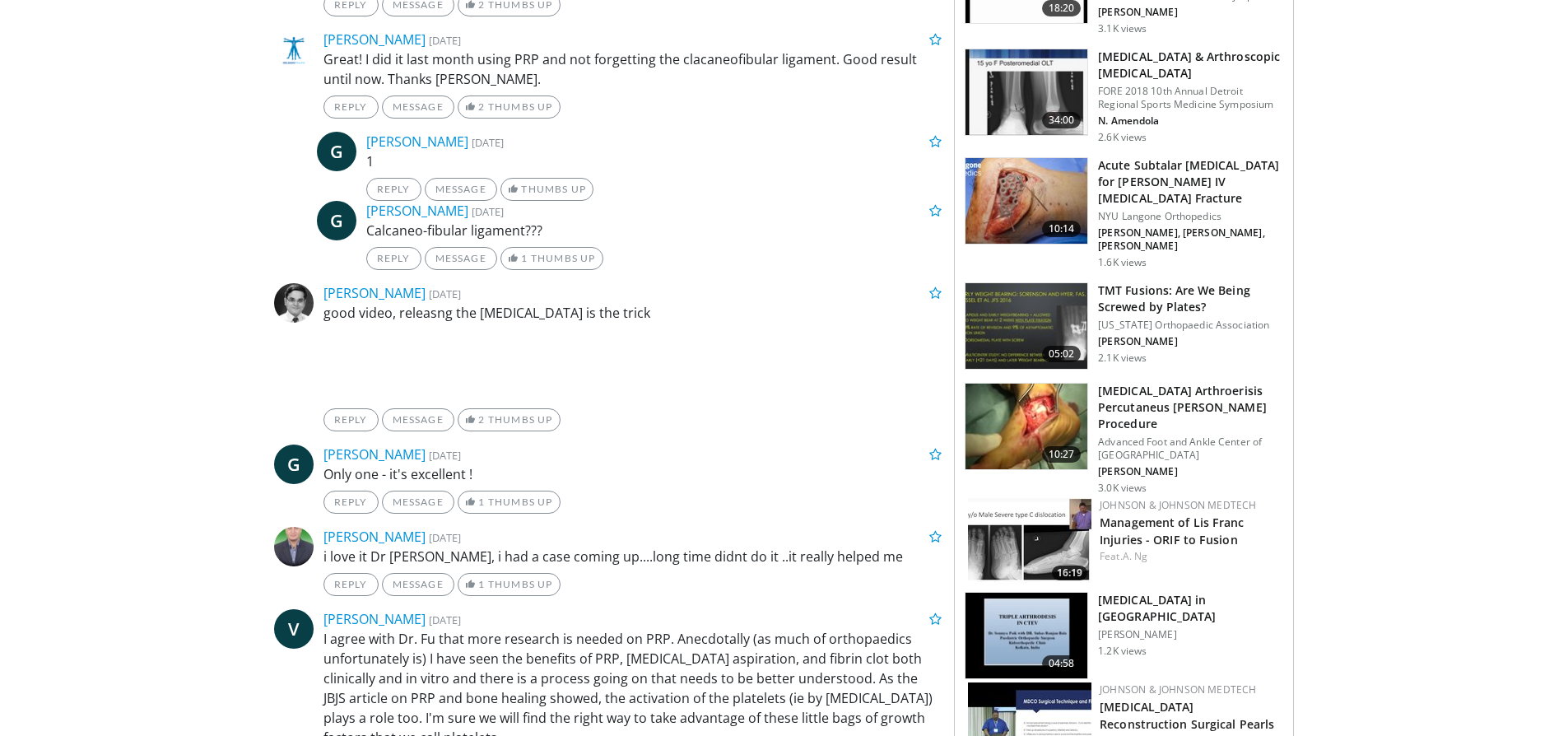
scroll to position [365, 0]
